Goal: Transaction & Acquisition: Purchase product/service

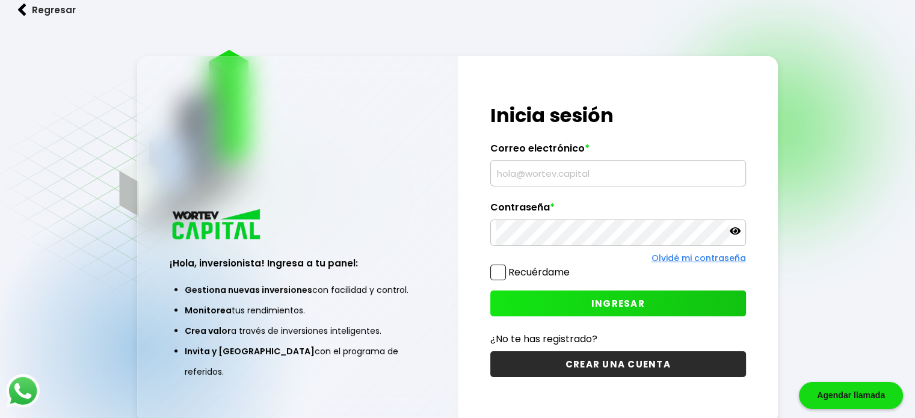
click at [544, 186] on input "text" at bounding box center [617, 173] width 245 height 25
click at [546, 180] on input "text" at bounding box center [617, 173] width 245 height 25
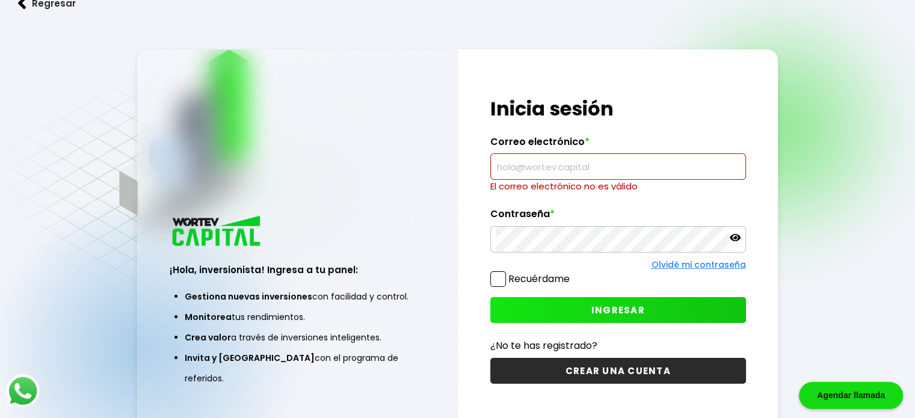
click at [545, 164] on input "text" at bounding box center [617, 166] width 245 height 25
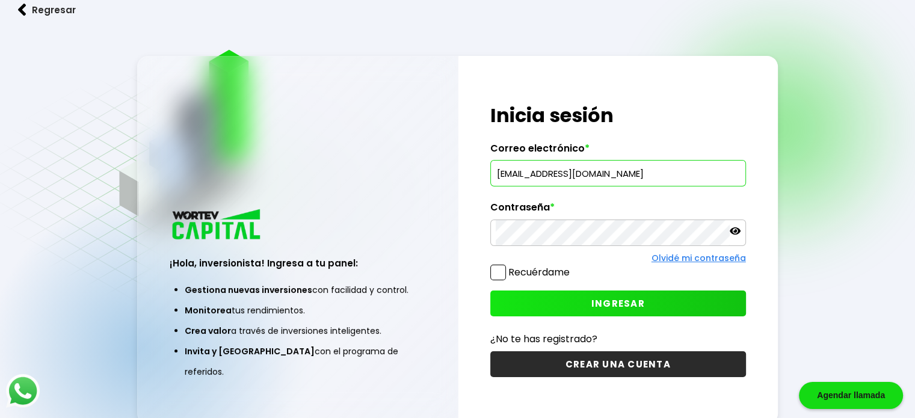
type input "[EMAIL_ADDRESS][DOMAIN_NAME]"
click at [596, 294] on button "INGRESAR" at bounding box center [618, 303] width 256 height 26
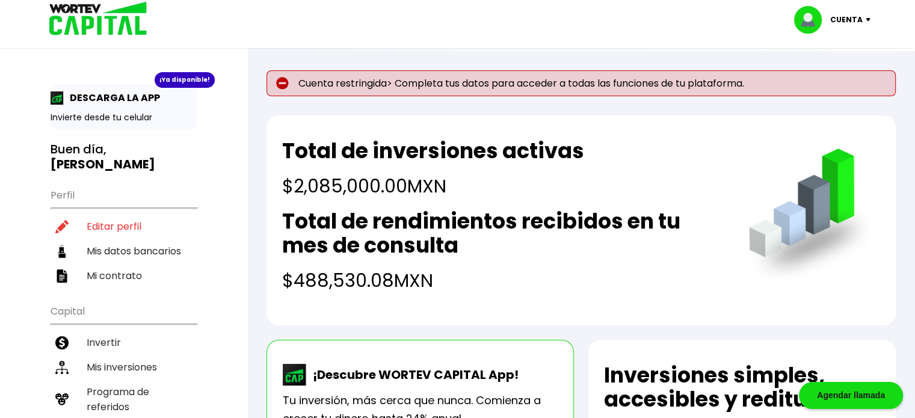
click at [416, 85] on p "Cuenta restringida> Completa tus datos para acceder a todas las funciones de tu…" at bounding box center [580, 83] width 629 height 26
drag, startPoint x: 554, startPoint y: 85, endPoint x: 560, endPoint y: 94, distance: 10.7
click at [560, 94] on p "Cuenta restringida> Completa tus datos para acceder a todas las funciones de tu…" at bounding box center [580, 83] width 629 height 26
click at [569, 100] on div "Cuenta restringida> Completa tus datos para acceder a todas las funciones de tu…" at bounding box center [580, 197] width 629 height 255
drag, startPoint x: 546, startPoint y: 84, endPoint x: 512, endPoint y: 84, distance: 33.7
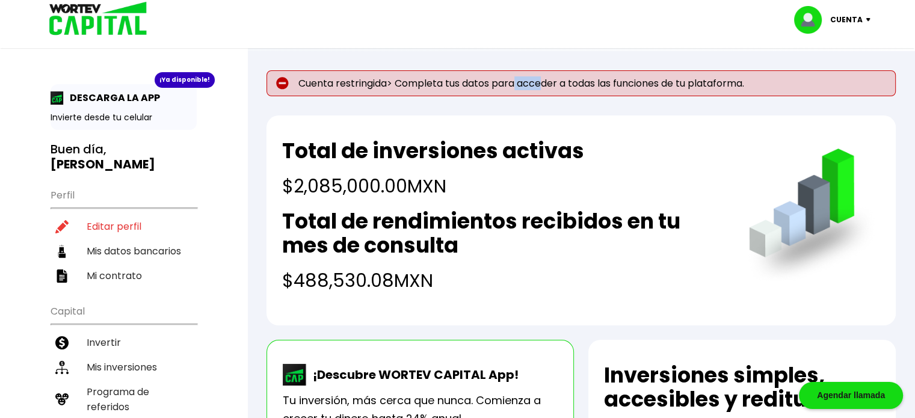
click at [512, 84] on p "Cuenta restringida> Completa tus datos para acceder a todas las funciones de tu…" at bounding box center [580, 83] width 629 height 26
click at [491, 104] on div "Cuenta restringida> Completa tus datos para acceder a todas las funciones de tu…" at bounding box center [580, 197] width 629 height 255
click at [120, 117] on p "Invierte desde tu celular" at bounding box center [124, 117] width 146 height 13
click at [133, 97] on p "DESCARGA LA APP" at bounding box center [112, 97] width 96 height 15
click at [183, 74] on div "¡Ya disponible!" at bounding box center [185, 80] width 60 height 16
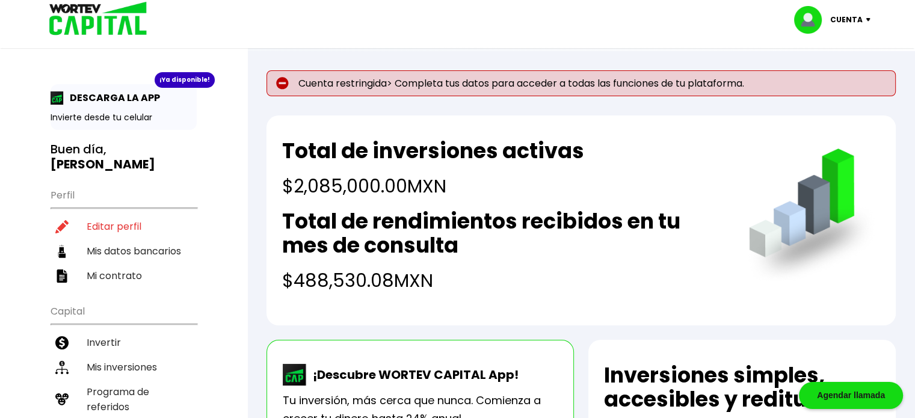
click at [180, 79] on div "¡Ya disponible!" at bounding box center [185, 80] width 60 height 16
click at [139, 90] on p "DESCARGA LA APP" at bounding box center [112, 97] width 96 height 15
click at [114, 94] on p "DESCARGA LA APP" at bounding box center [112, 97] width 96 height 15
click at [145, 95] on p "DESCARGA LA APP" at bounding box center [112, 97] width 96 height 15
click at [108, 98] on p "DESCARGA LA APP" at bounding box center [112, 97] width 96 height 15
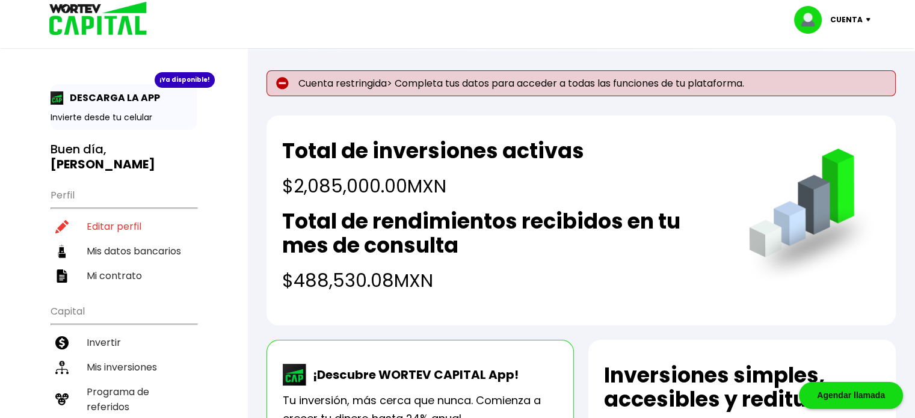
click at [104, 112] on p "Invierte desde tu celular" at bounding box center [124, 117] width 146 height 13
click at [113, 225] on li "Editar perfil" at bounding box center [124, 226] width 146 height 25
select select "Hombre"
select select "Licenciatura"
select select "GR"
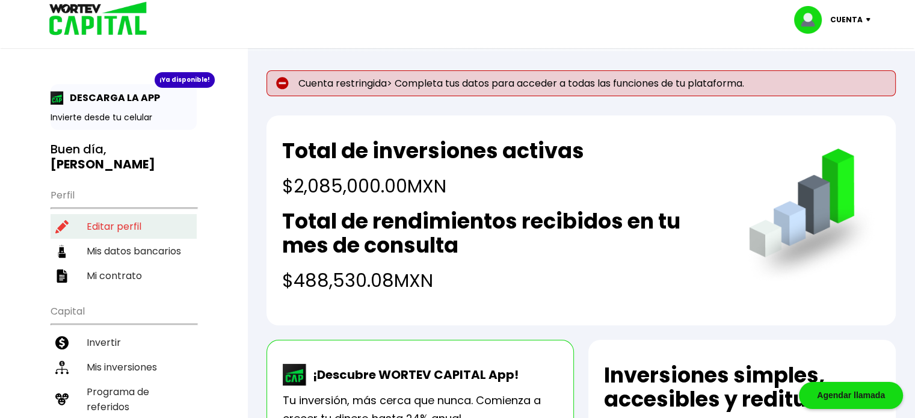
select select "BBVA Bancomer"
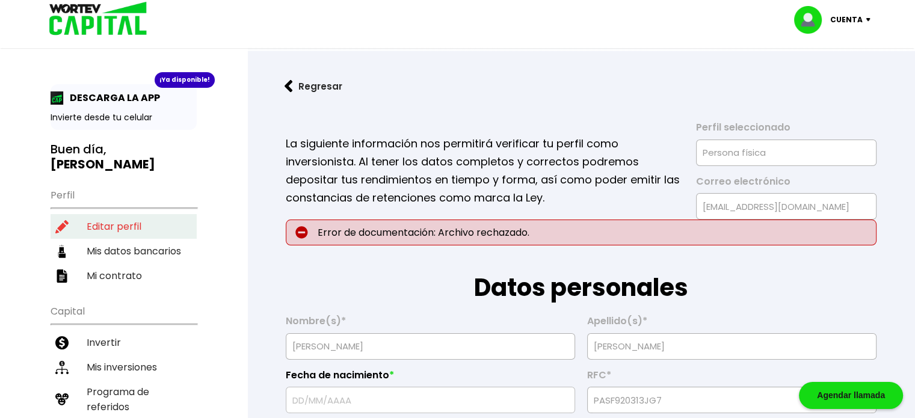
type input "[DATE]"
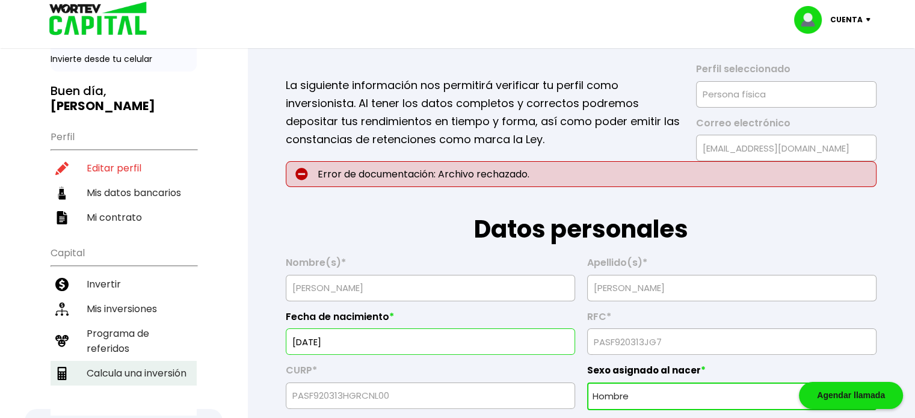
scroll to position [120, 0]
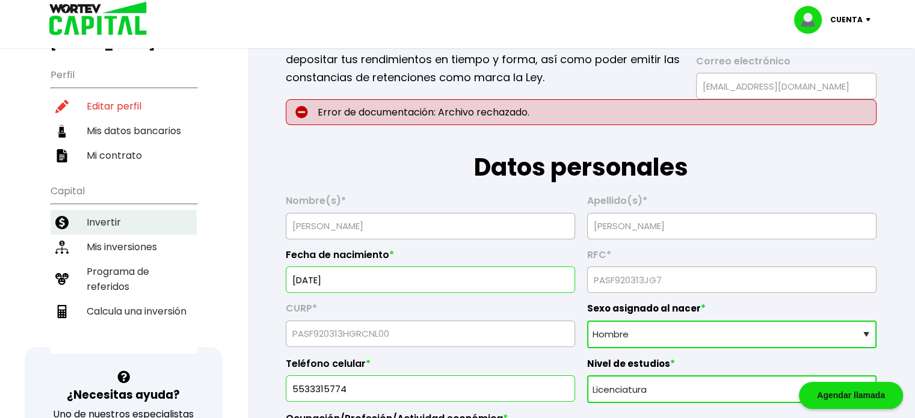
click at [101, 215] on li "Invertir" at bounding box center [124, 222] width 146 height 25
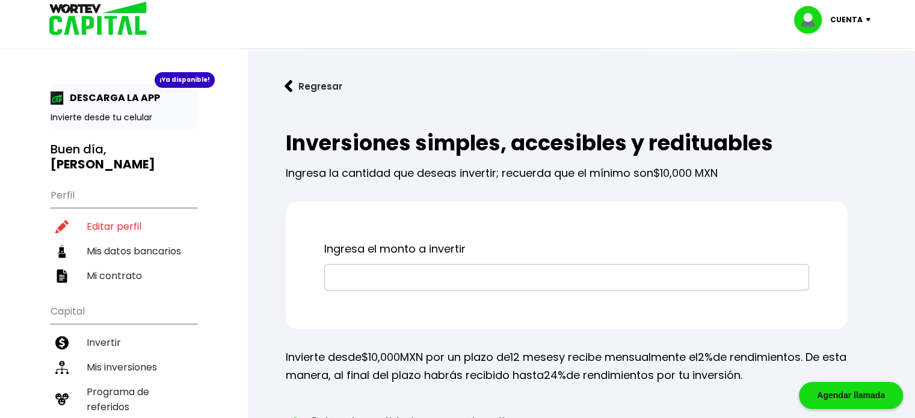
click at [449, 276] on input "text" at bounding box center [567, 277] width 474 height 25
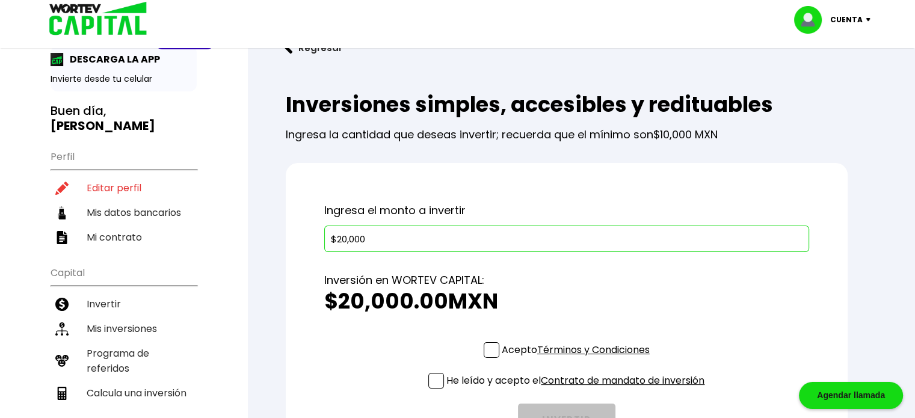
scroll to position [60, 0]
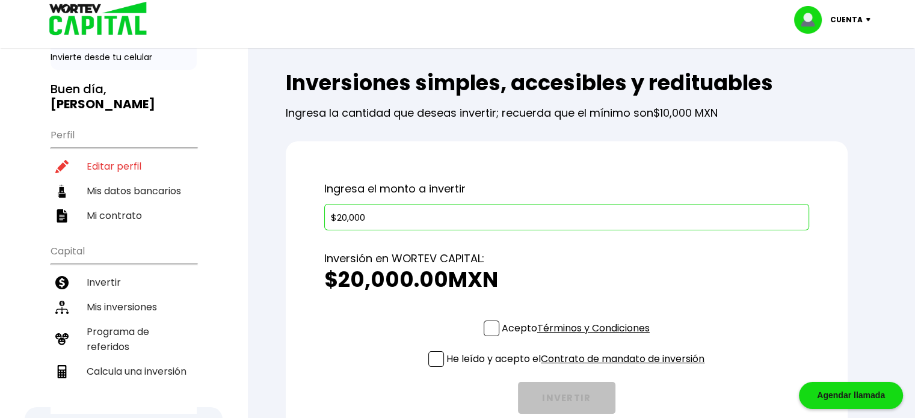
type input "$20,000"
click at [487, 337] on div "Acepto Términos y Condiciones" at bounding box center [566, 330] width 166 height 21
click at [488, 333] on span at bounding box center [491, 328] width 16 height 16
click at [578, 337] on input "Acepto Términos y Condiciones" at bounding box center [578, 337] width 0 height 0
click at [428, 357] on span at bounding box center [436, 359] width 16 height 16
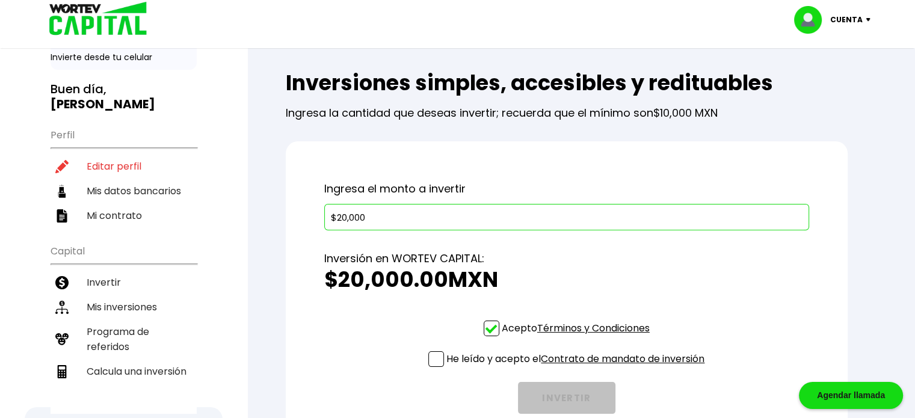
click at [578, 368] on input "He leído y acepto el Contrato de mandato de inversión" at bounding box center [578, 368] width 0 height 0
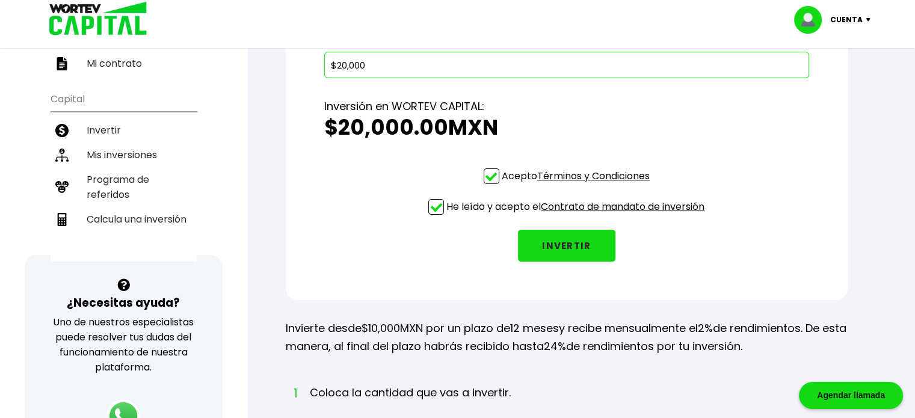
scroll to position [241, 0]
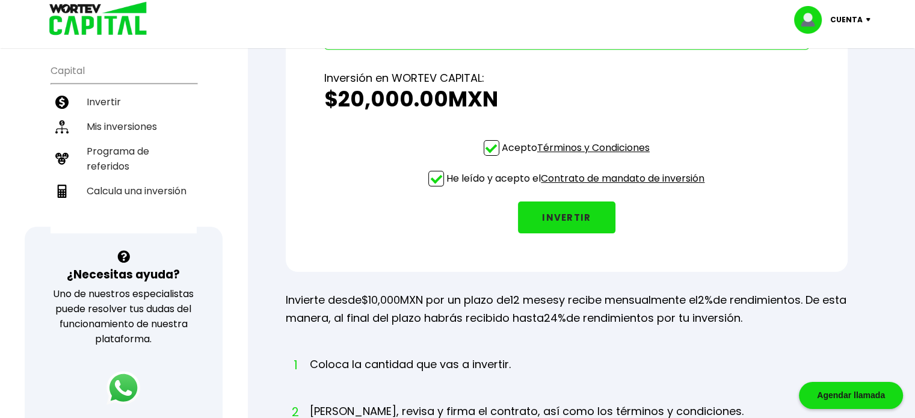
click at [568, 216] on button "INVERTIR" at bounding box center [566, 217] width 97 height 32
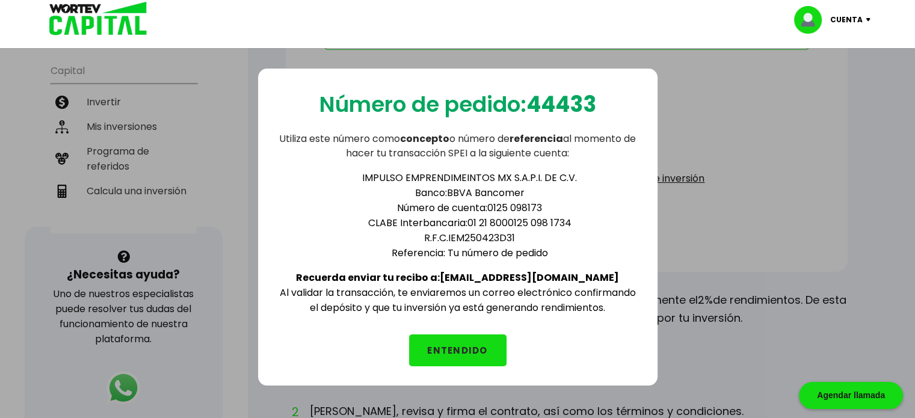
click at [431, 339] on button "ENTENDIDO" at bounding box center [457, 350] width 97 height 32
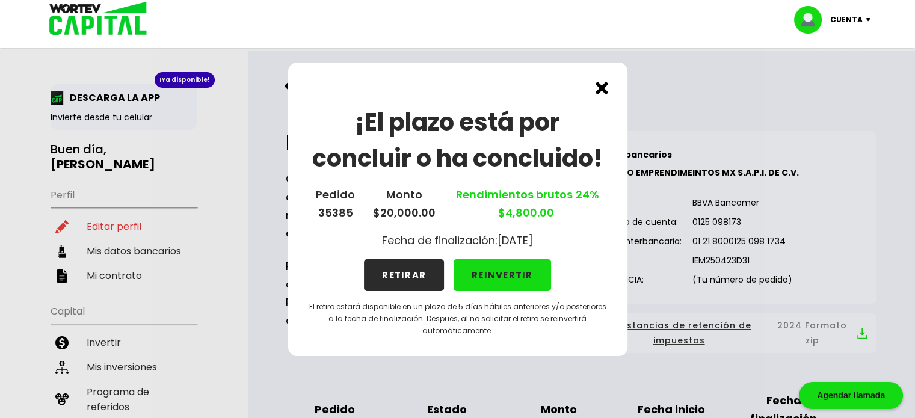
click at [503, 274] on button "REINVERTIR" at bounding box center [501, 275] width 97 height 32
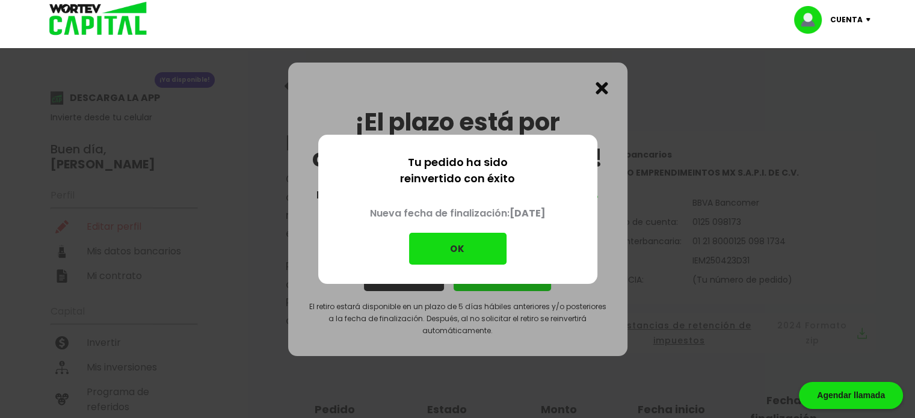
click at [491, 257] on button "OK" at bounding box center [457, 249] width 97 height 32
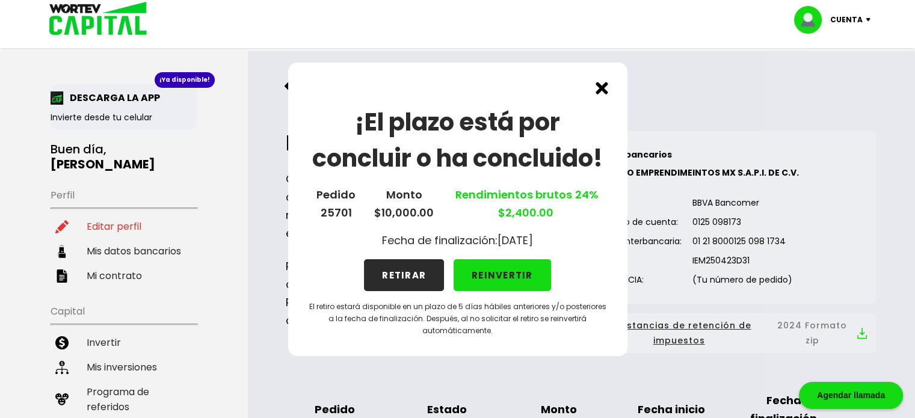
click at [508, 272] on button "REINVERTIR" at bounding box center [501, 275] width 97 height 32
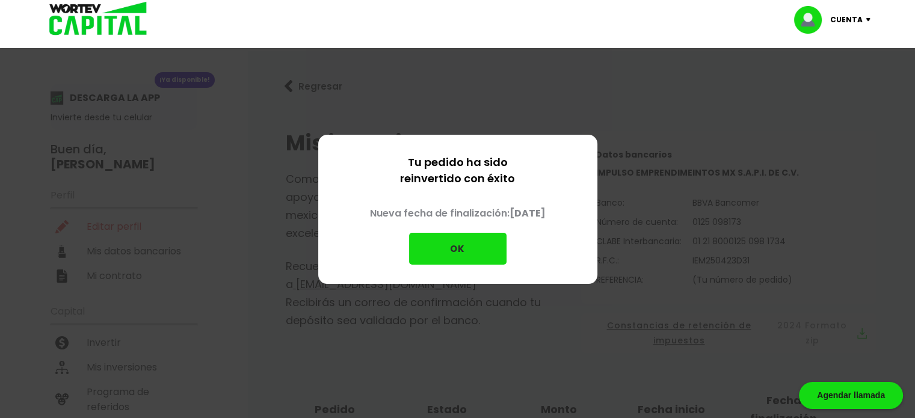
click at [486, 245] on button "OK" at bounding box center [457, 249] width 97 height 32
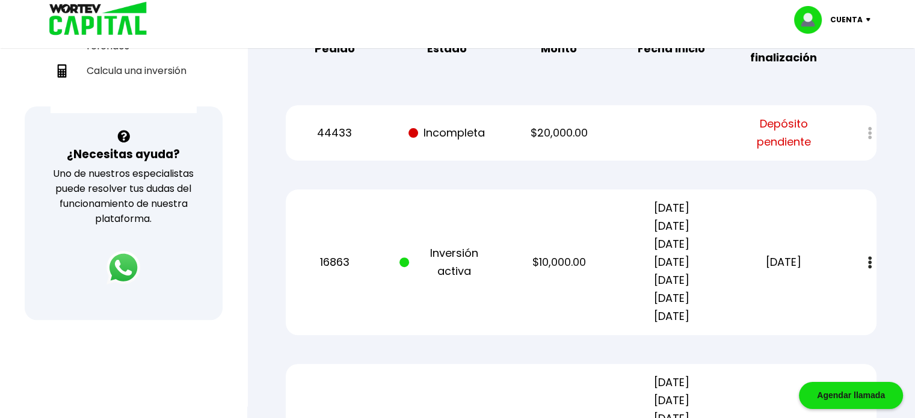
scroll to position [301, 0]
